Goal: Task Accomplishment & Management: Complete application form

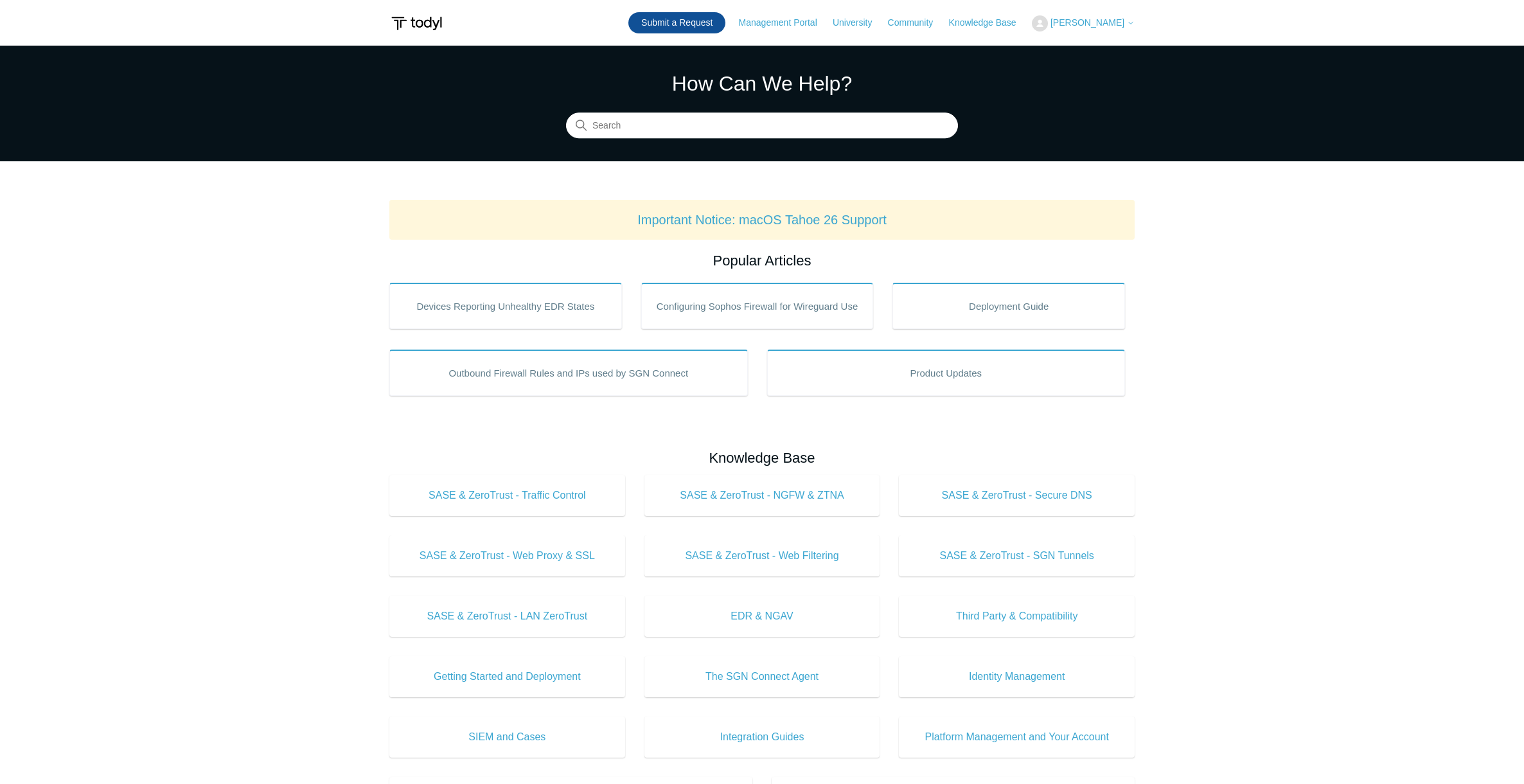
click at [726, 22] on link "Submit a Request" at bounding box center [677, 23] width 97 height 21
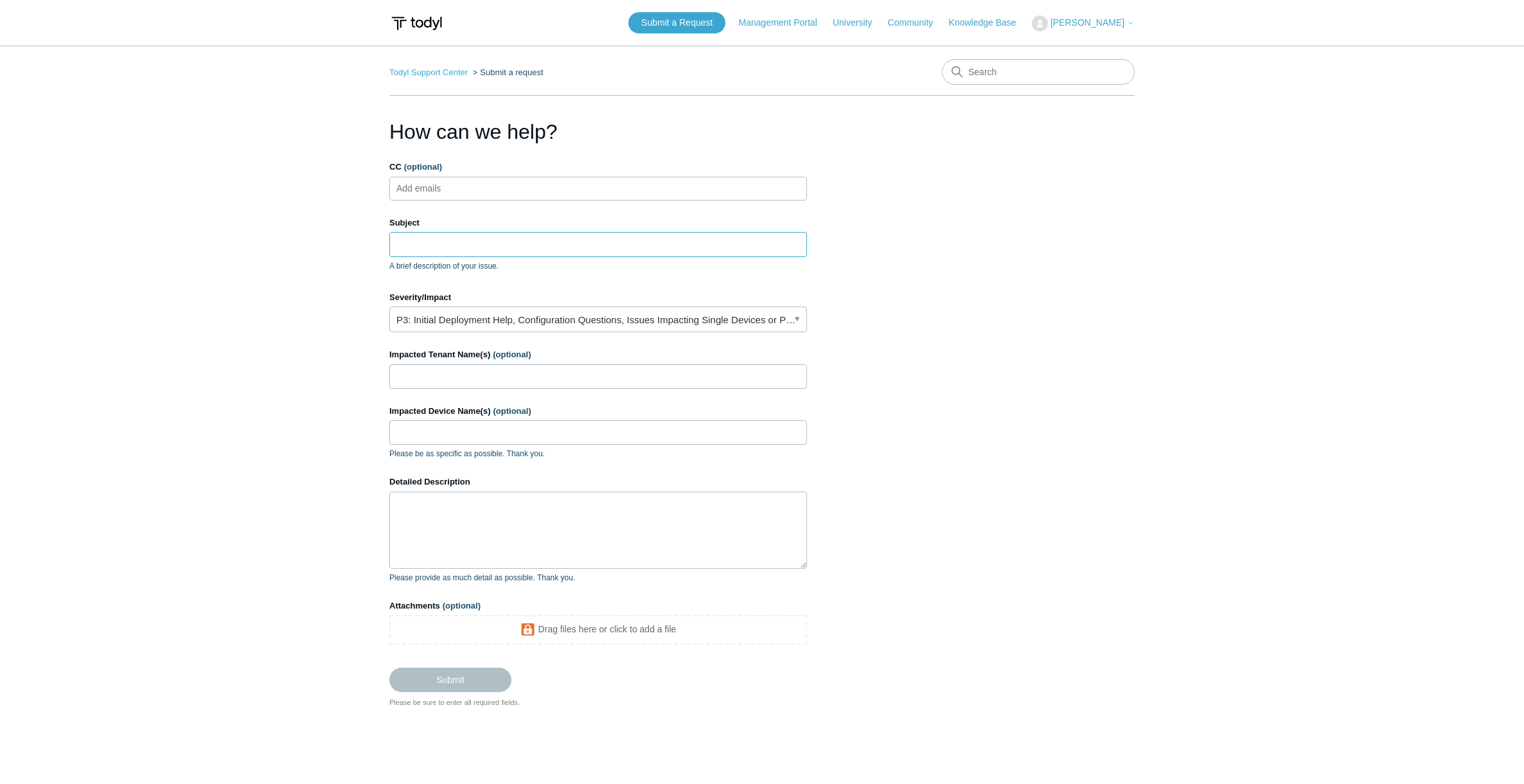
click at [457, 244] on input "Subject" at bounding box center [598, 245] width 418 height 25
click at [480, 196] on ul "Add emails" at bounding box center [598, 188] width 418 height 24
click at [513, 320] on link "P3: Initial Deployment Help, Configuration Questions, Issues Impacting Single D…" at bounding box center [598, 319] width 418 height 25
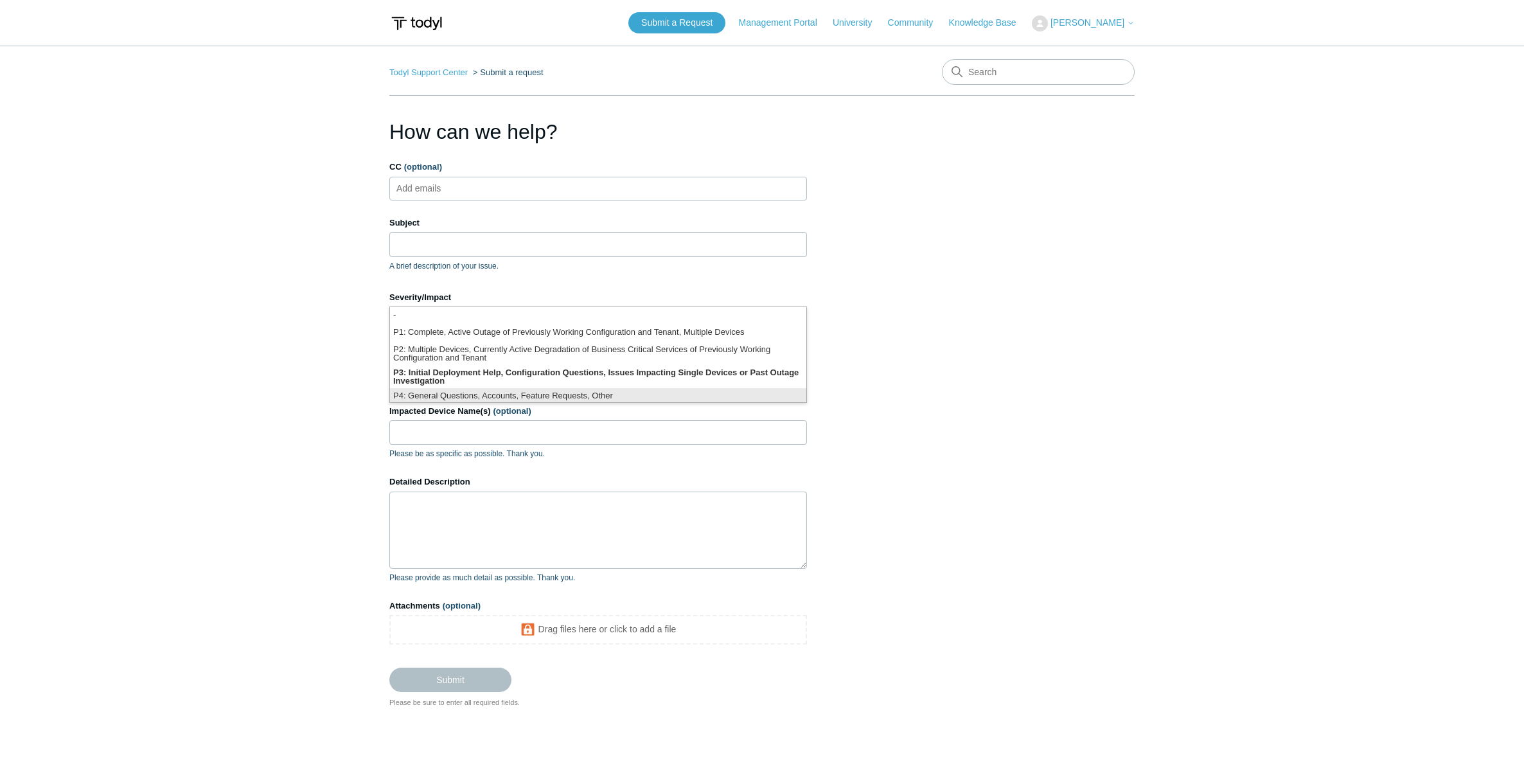
scroll to position [3, 0]
click at [602, 375] on li "P3: Initial Deployment Help, Configuration Questions, Issues Impacting Single D…" at bounding box center [598, 373] width 416 height 23
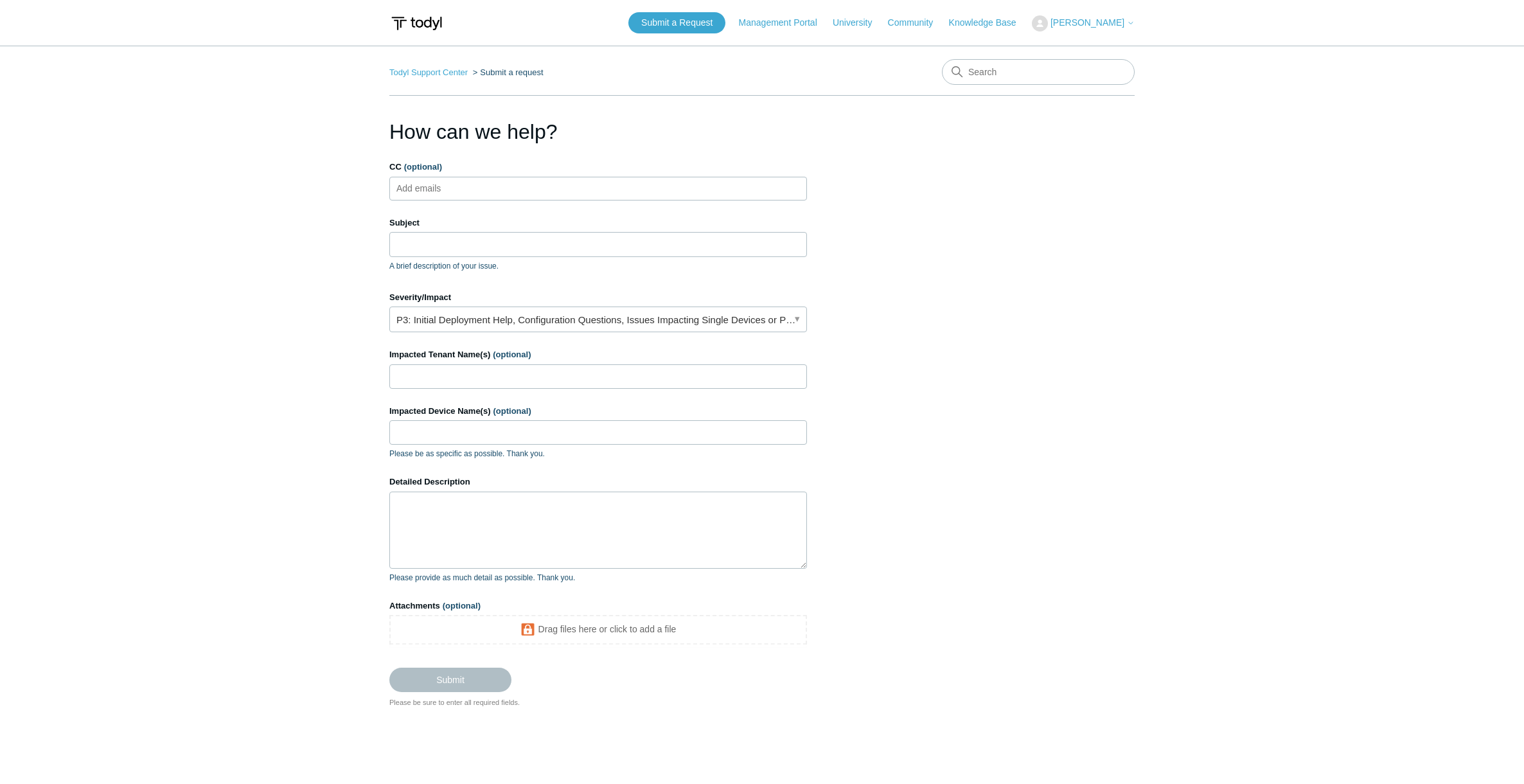
click at [858, 344] on section "How can we help? CC (optional) Add emails Subject A brief description of your i…" at bounding box center [762, 412] width 746 height 592
click at [546, 370] on input "Impacted Tenant Name(s) (optional)" at bounding box center [598, 377] width 418 height 25
type input "r"
click at [450, 376] on input "tresco" at bounding box center [598, 377] width 418 height 25
type input "tresco"
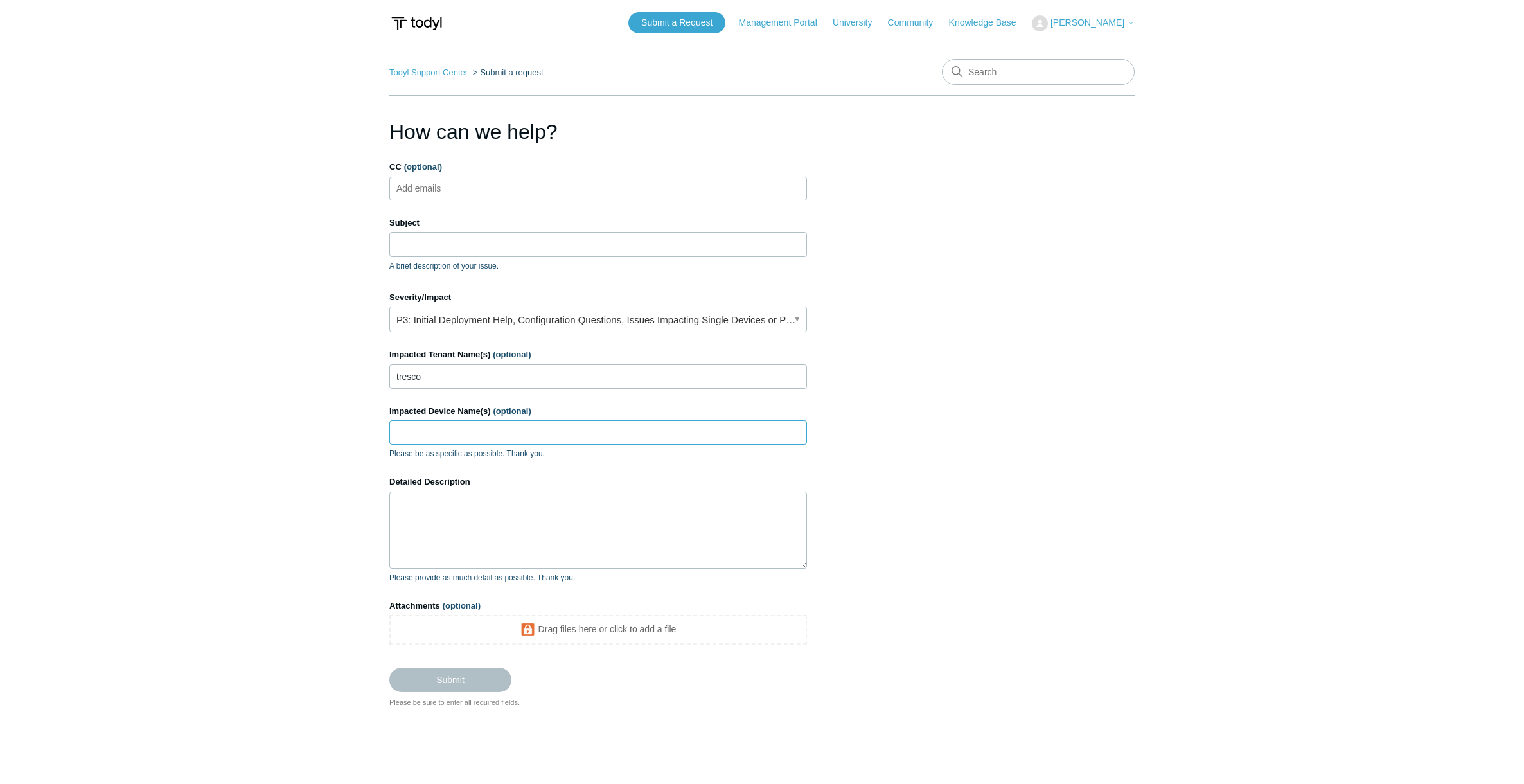
click at [451, 436] on input "Impacted Device Name(s) (optional)" at bounding box center [598, 433] width 418 height 25
type input "engpc02"
drag, startPoint x: 500, startPoint y: 509, endPoint x: 510, endPoint y: 506, distance: 10.4
click at [500, 509] on textarea "Detailed Description" at bounding box center [598, 530] width 418 height 77
paste textarea "0183641382103704"
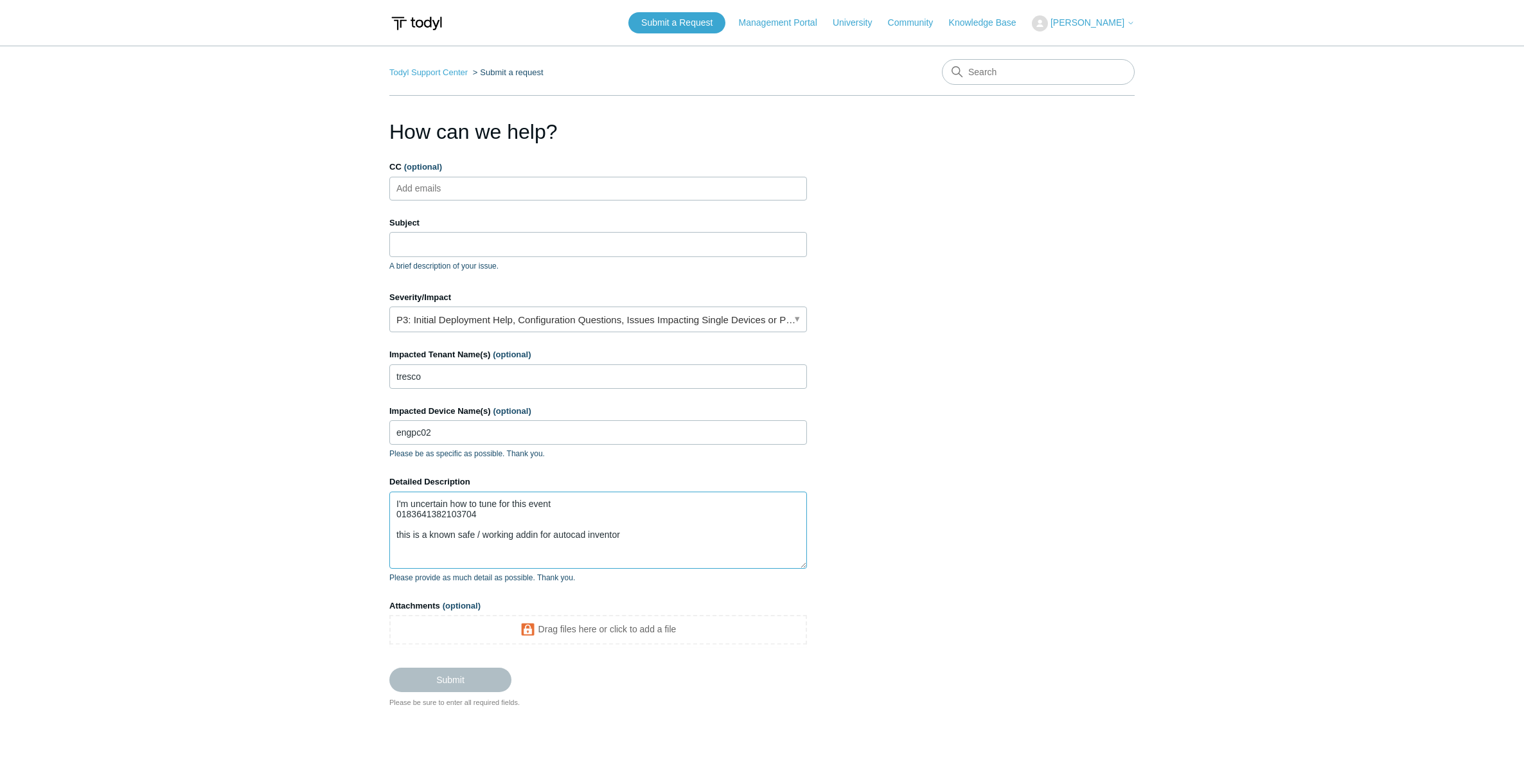
type textarea "I'm uncertain how to tune for this event 0183641382103704 this is a known safe …"
click at [458, 236] on input "Subject" at bounding box center [598, 245] width 418 height 25
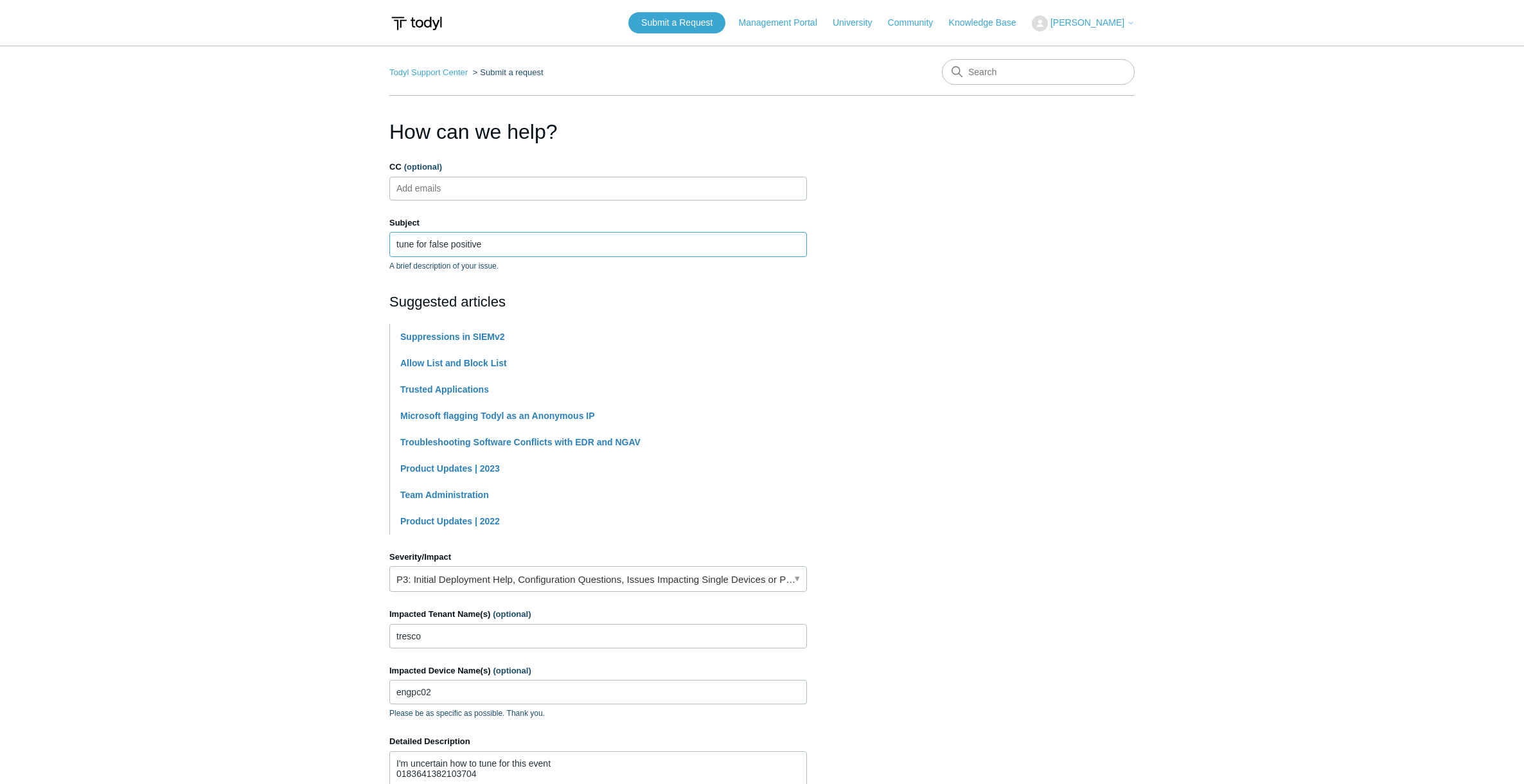
type input "tune for false positive"
click at [240, 350] on main "Todyl Support Center Submit a request How can we help? CC (optional) Add emails…" at bounding box center [762, 498] width 1524 height 906
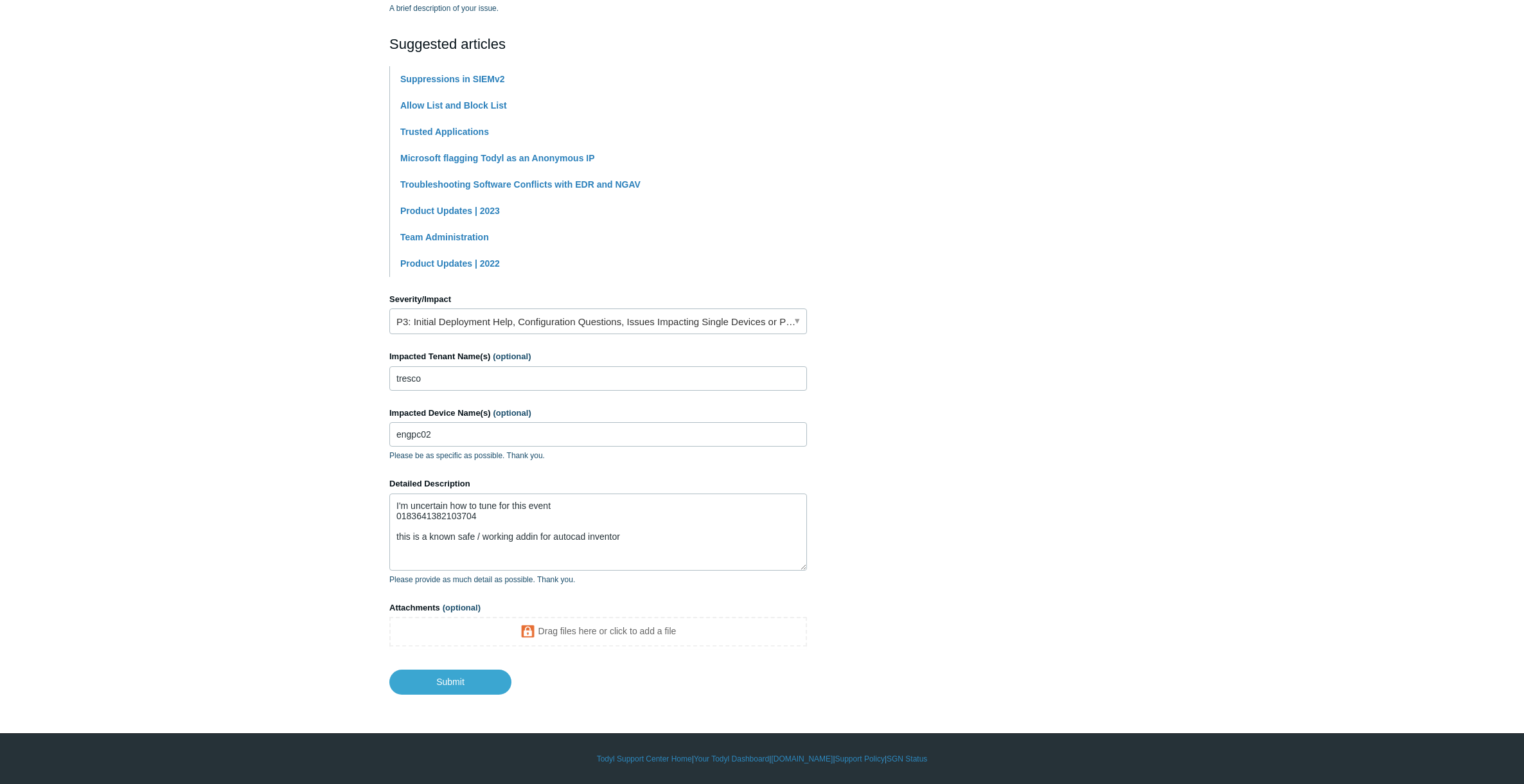
scroll to position [193, 0]
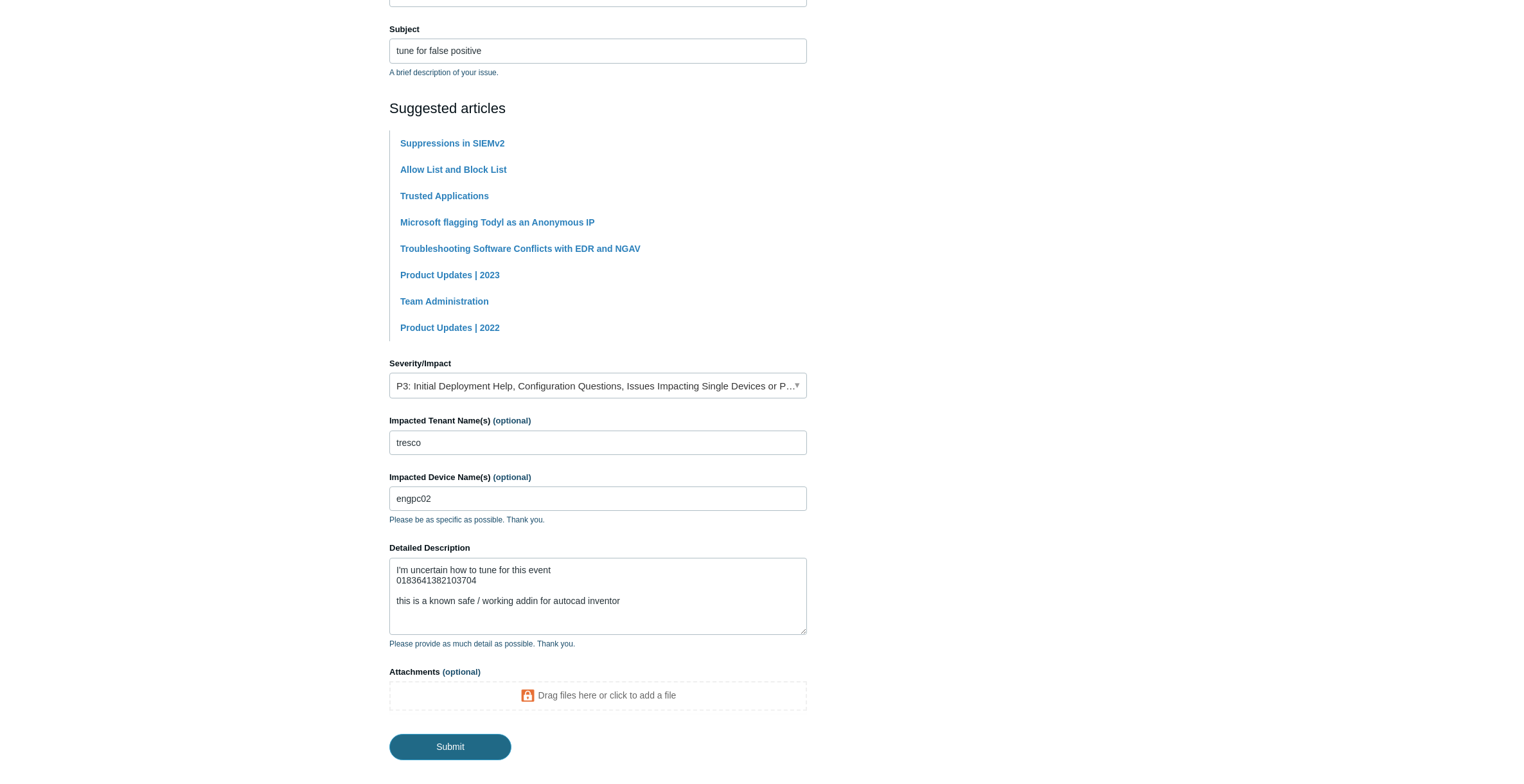
click at [462, 745] on input "Submit" at bounding box center [451, 746] width 122 height 25
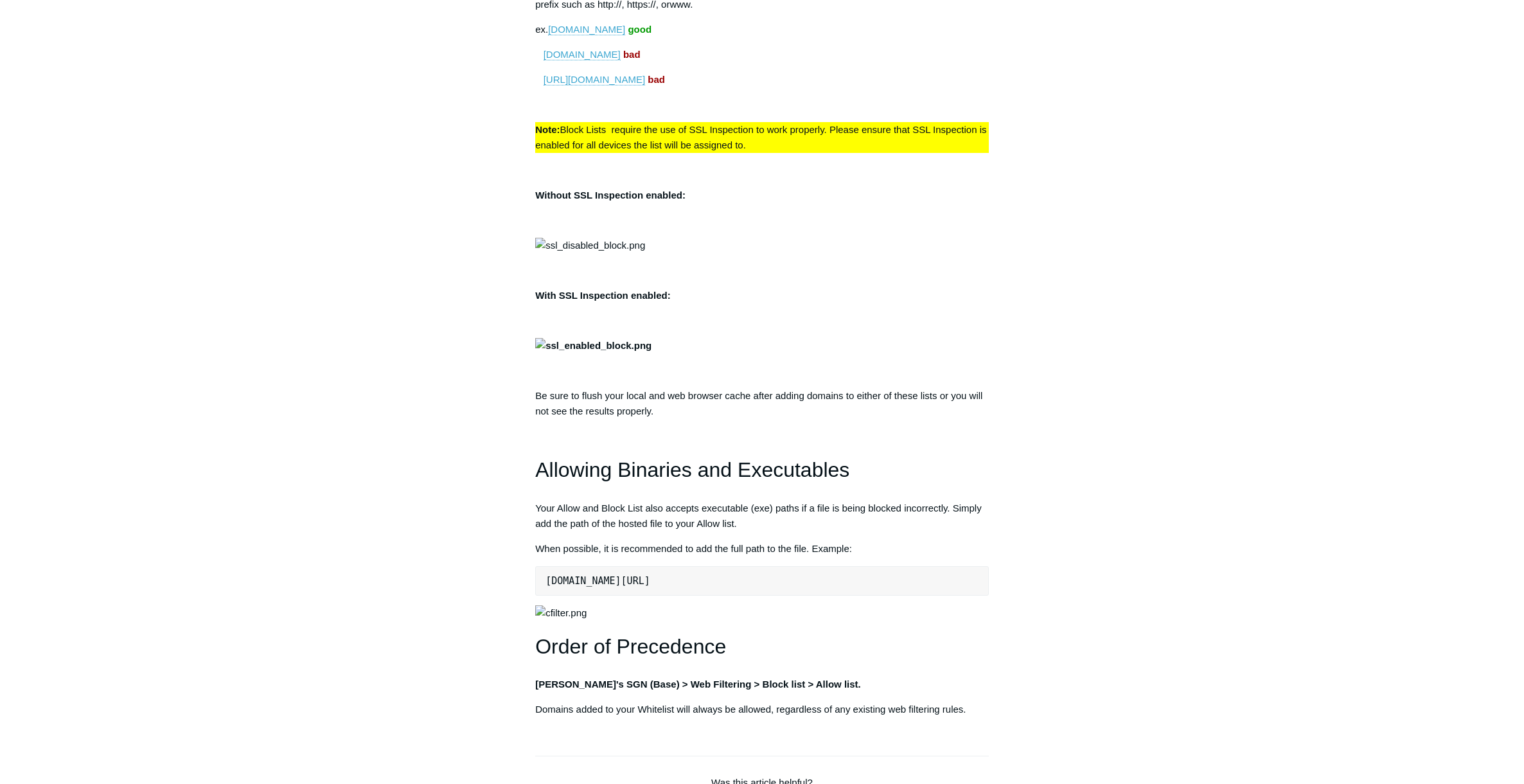
scroll to position [385, 0]
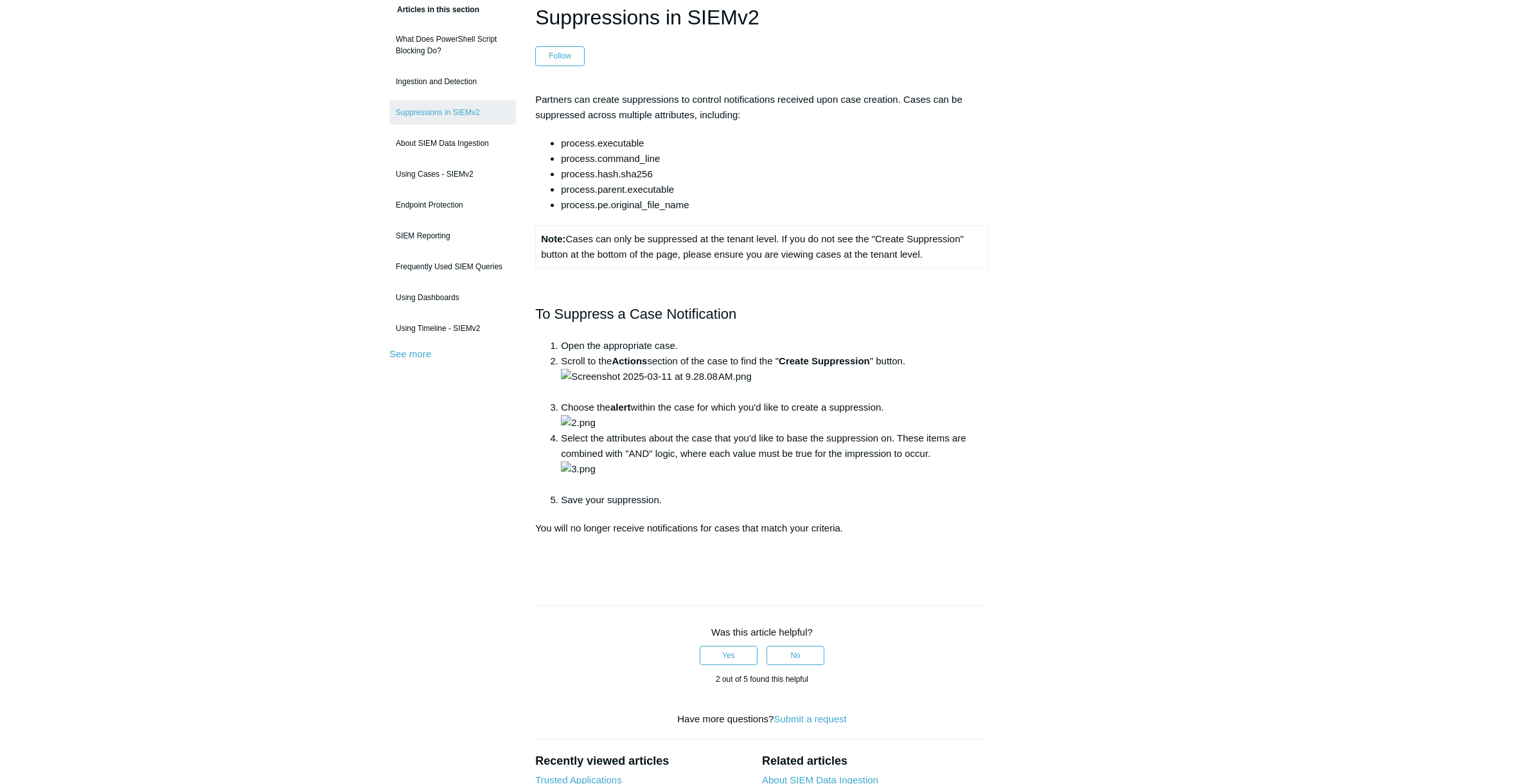
scroll to position [128, 0]
